Goal: Transaction & Acquisition: Book appointment/travel/reservation

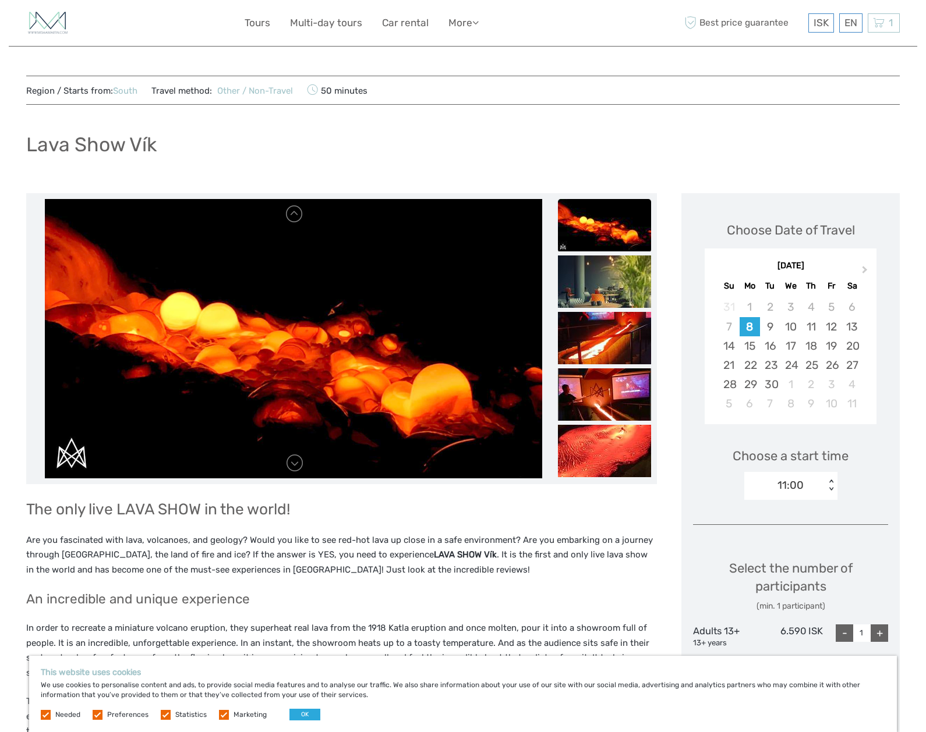
scroll to position [2, 0]
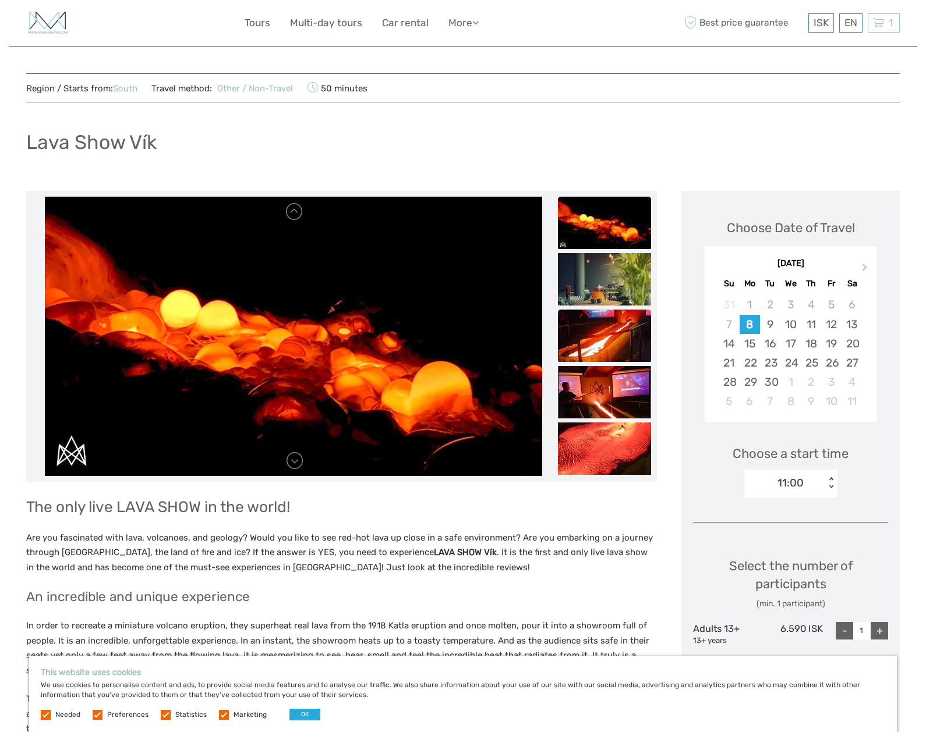
click at [607, 343] on img at bounding box center [604, 336] width 93 height 52
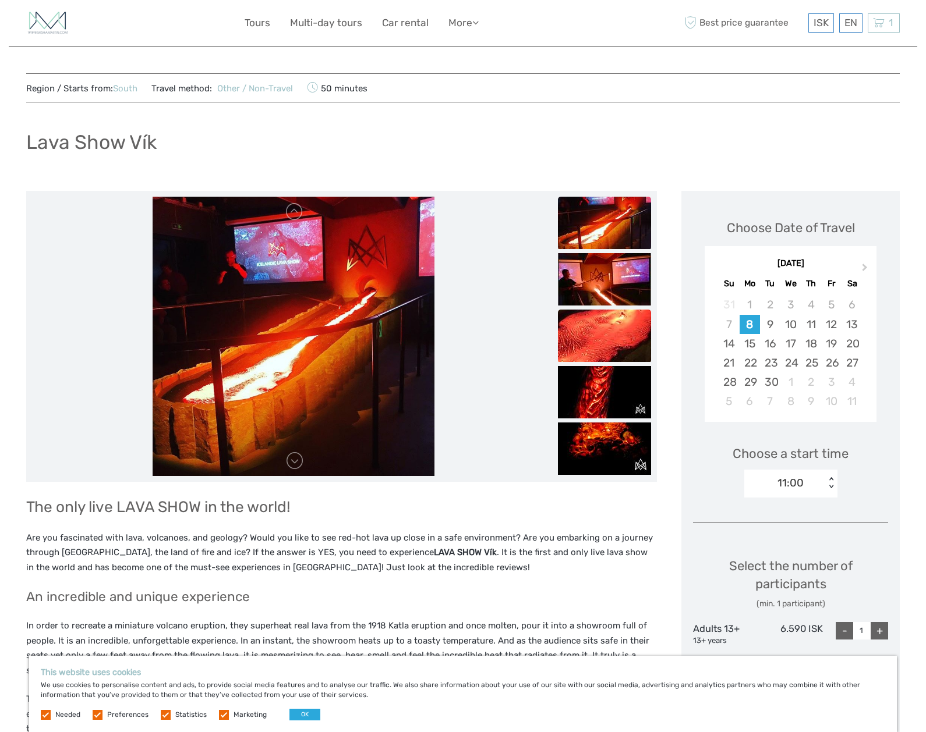
scroll to position [218, 0]
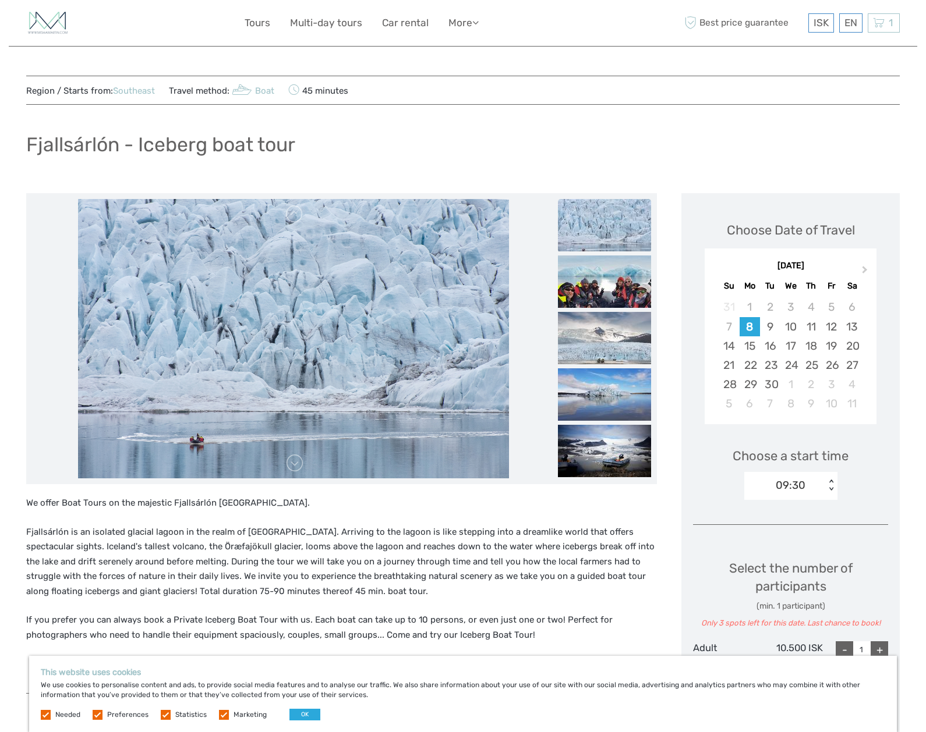
scroll to position [15, 0]
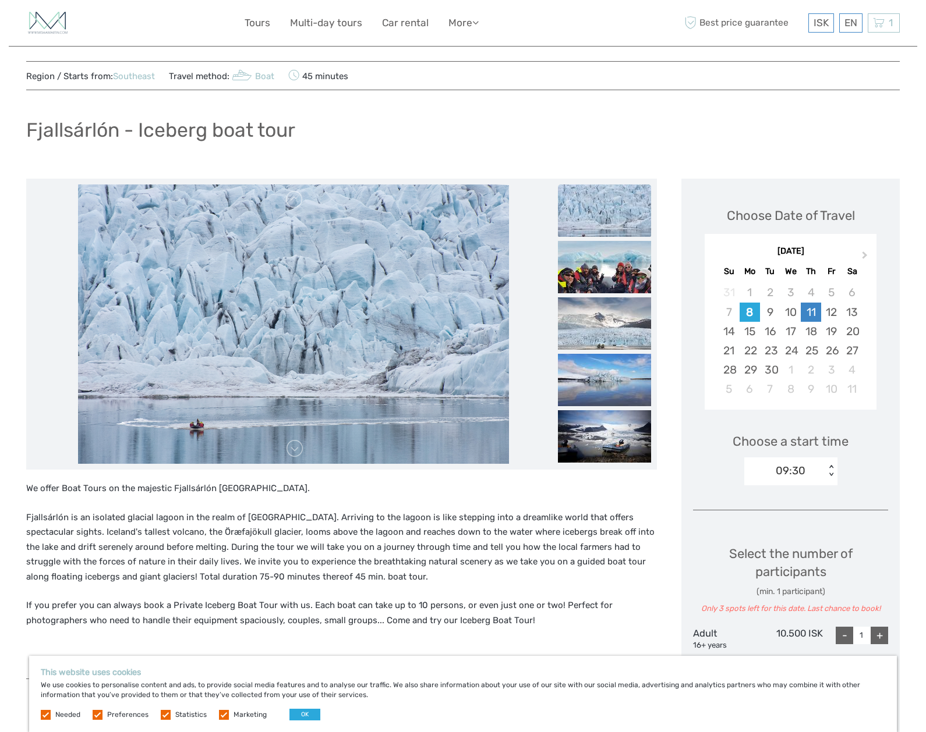
click at [814, 317] on div "11" at bounding box center [810, 312] width 20 height 19
click at [834, 316] on div "12" at bounding box center [831, 312] width 20 height 19
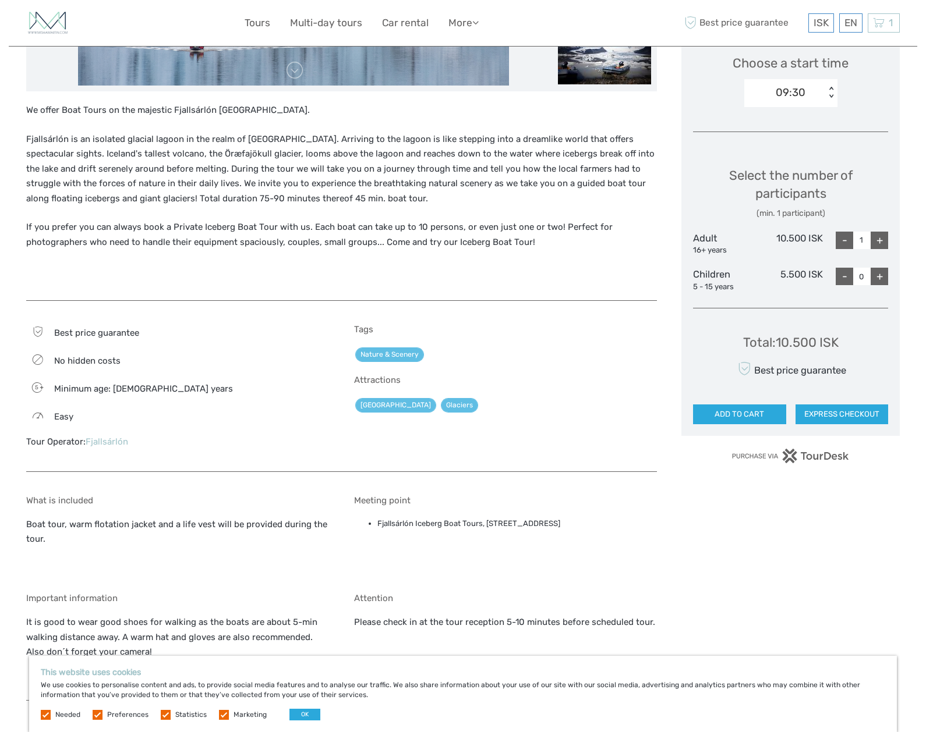
scroll to position [553, 0]
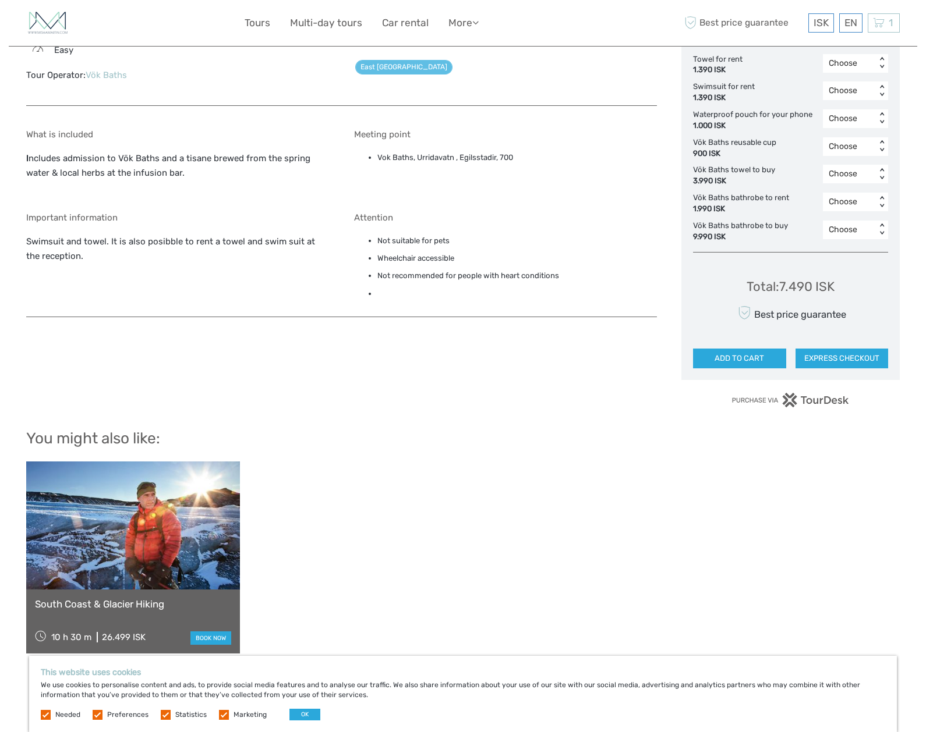
scroll to position [1015, 0]
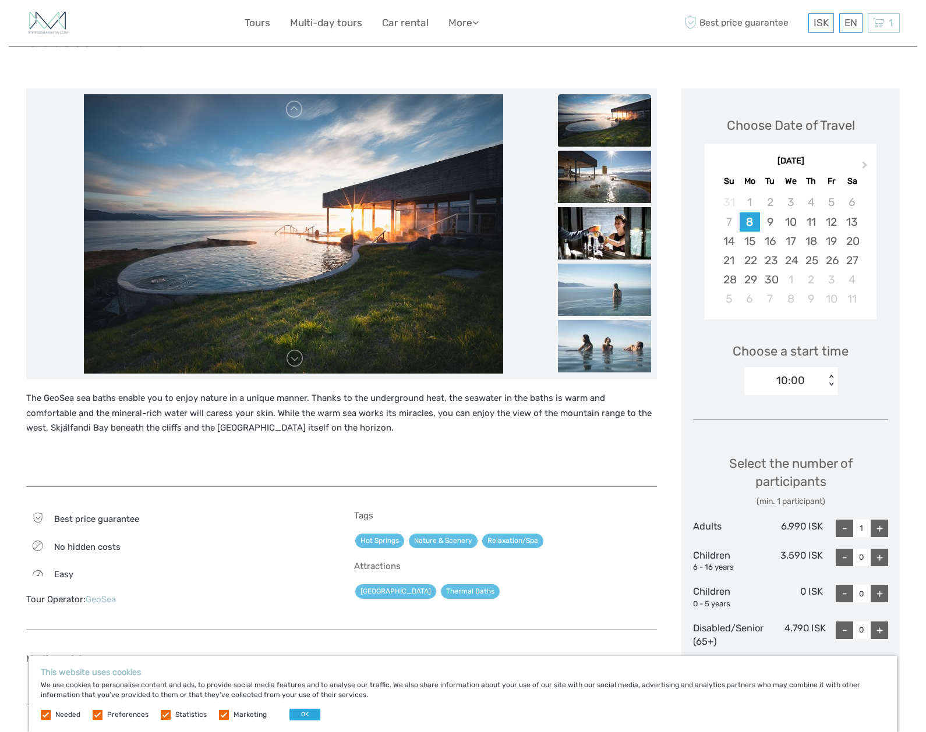
scroll to position [475, 0]
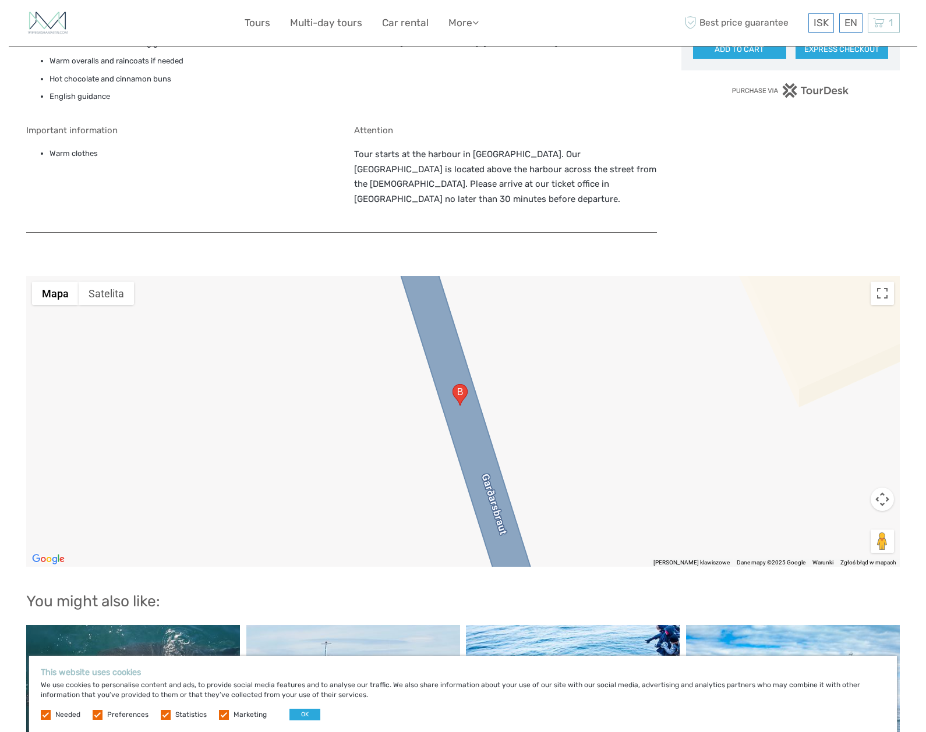
scroll to position [1165, 0]
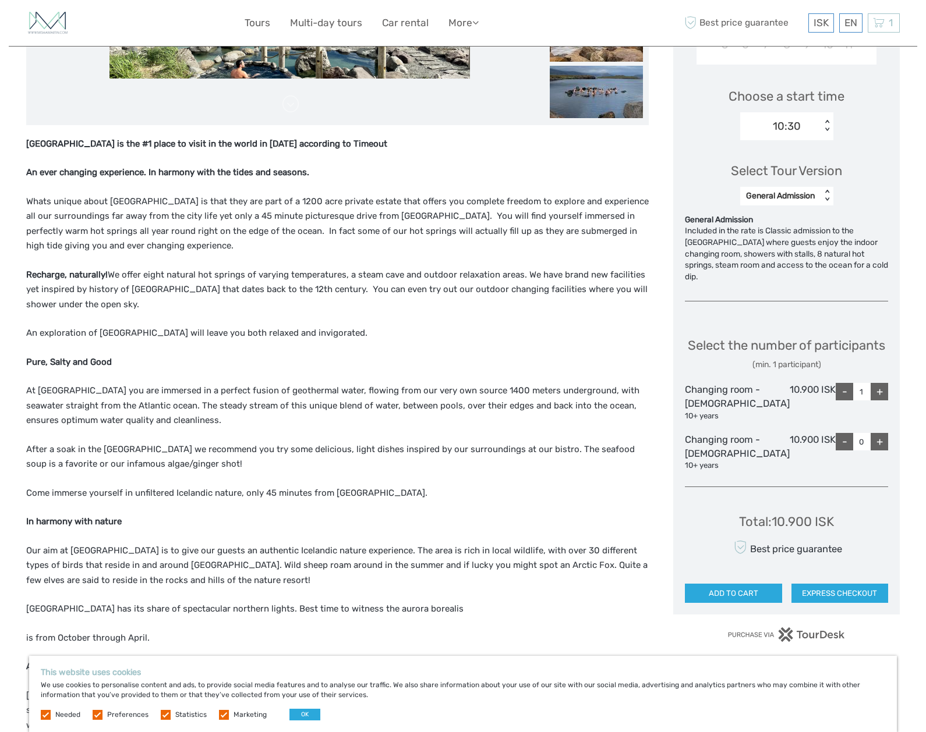
scroll to position [204, 0]
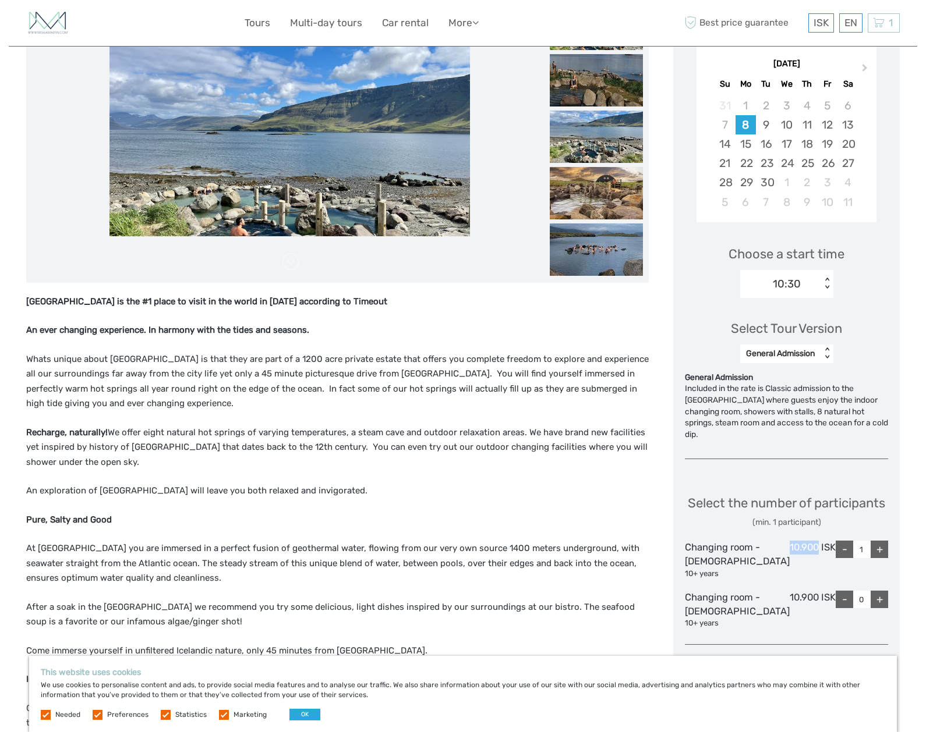
drag, startPoint x: 788, startPoint y: 550, endPoint x: 807, endPoint y: 551, distance: 19.2
click at [807, 551] on div "10.900 ISK" at bounding box center [812, 560] width 46 height 38
copy div "10.900"
